Goal: Transaction & Acquisition: Purchase product/service

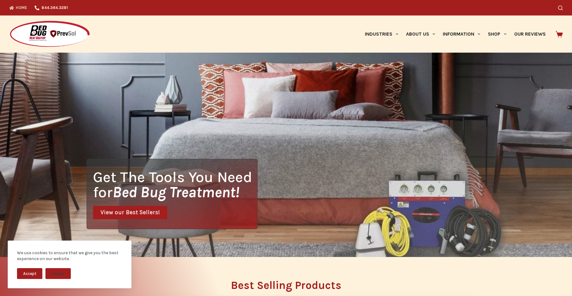
click at [32, 271] on button "Accept" at bounding box center [29, 273] width 25 height 11
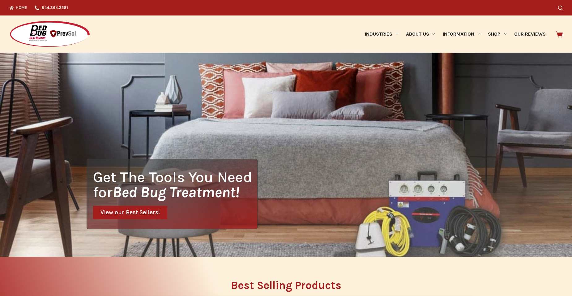
click at [132, 211] on span "View our Best Sellers!" at bounding box center [129, 212] width 59 height 6
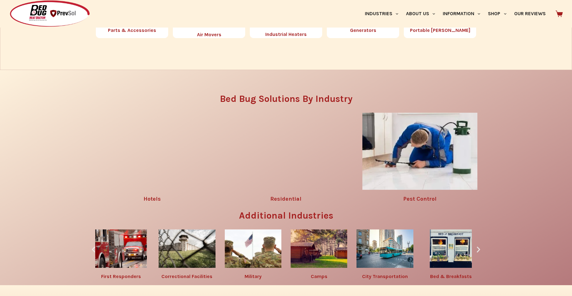
scroll to position [849, 0]
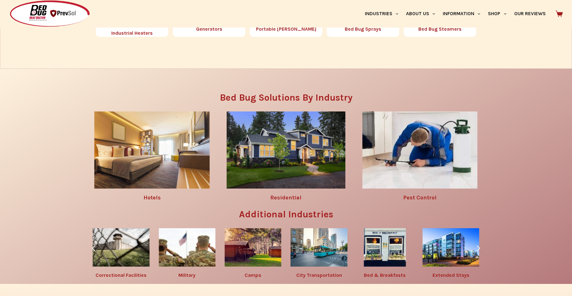
click at [283, 197] on link "Residential" at bounding box center [285, 197] width 31 height 7
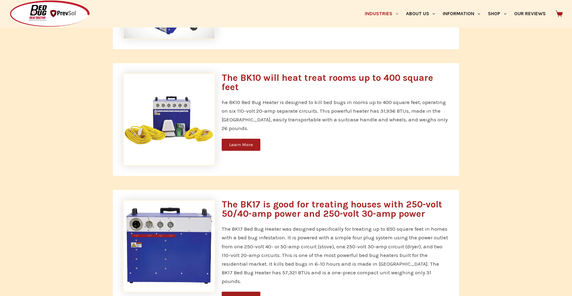
scroll to position [482, 0]
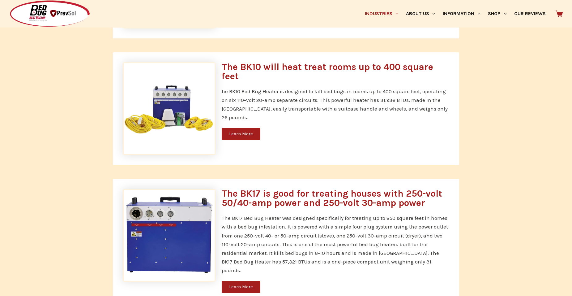
click at [242, 284] on span "Learn More" at bounding box center [241, 286] width 24 height 5
